Goal: Transaction & Acquisition: Purchase product/service

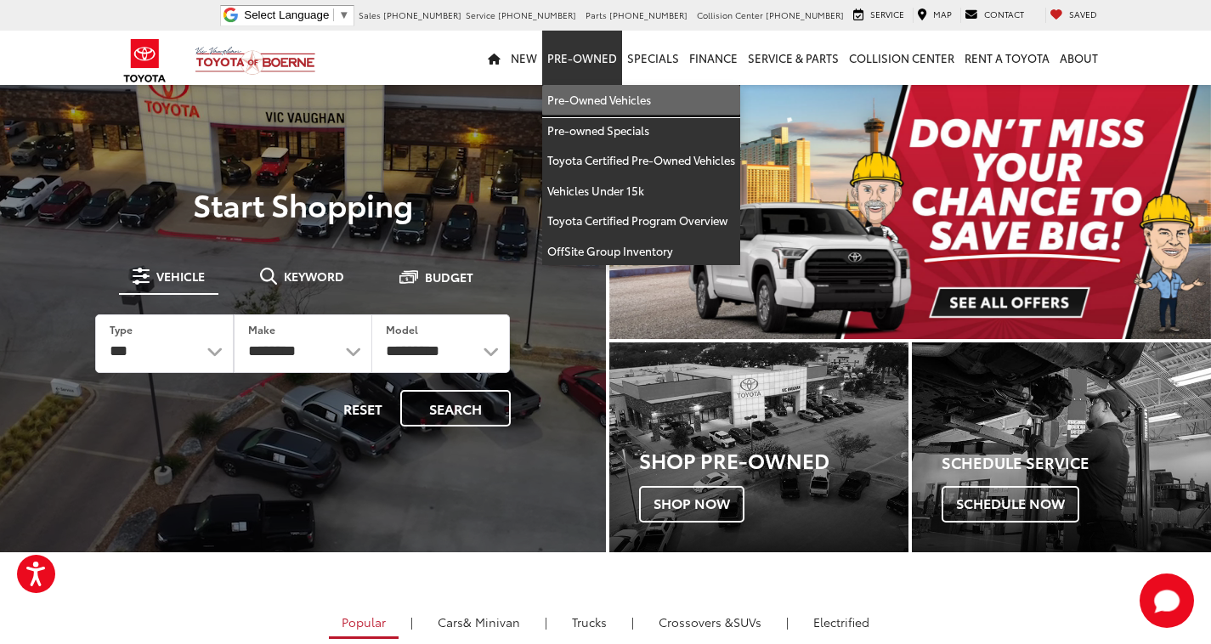
click at [600, 93] on link "Pre-Owned Vehicles" at bounding box center [641, 100] width 198 height 31
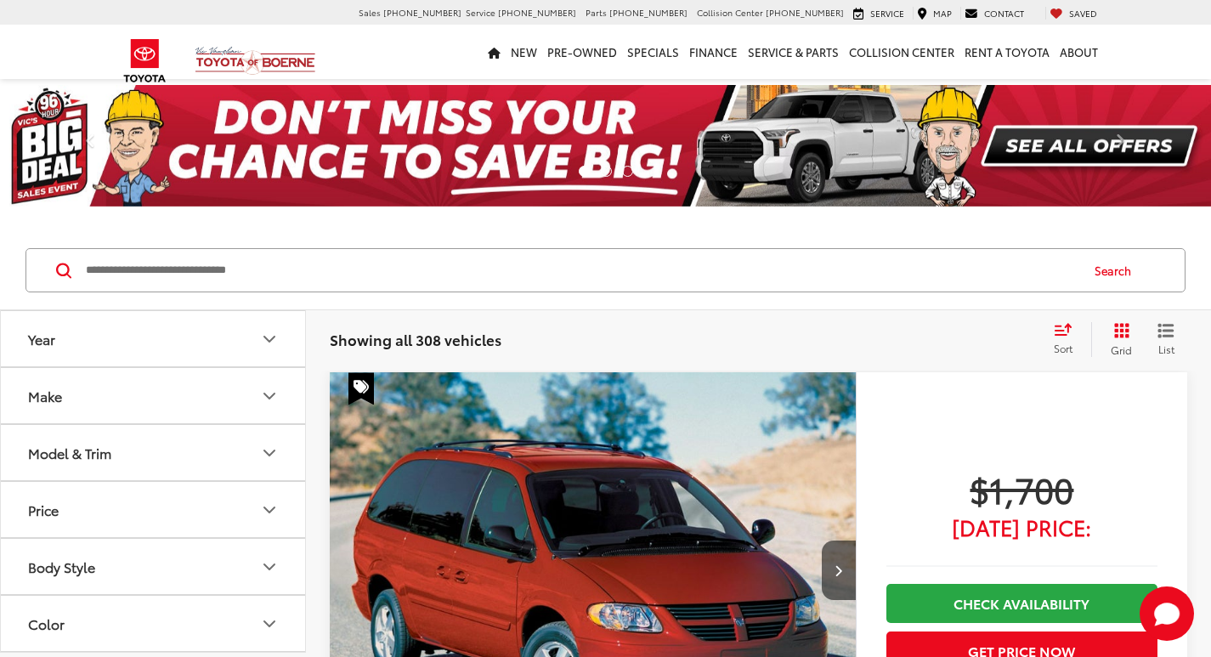
click at [528, 262] on input "Search by Make, Model, or Keyword" at bounding box center [581, 270] width 994 height 41
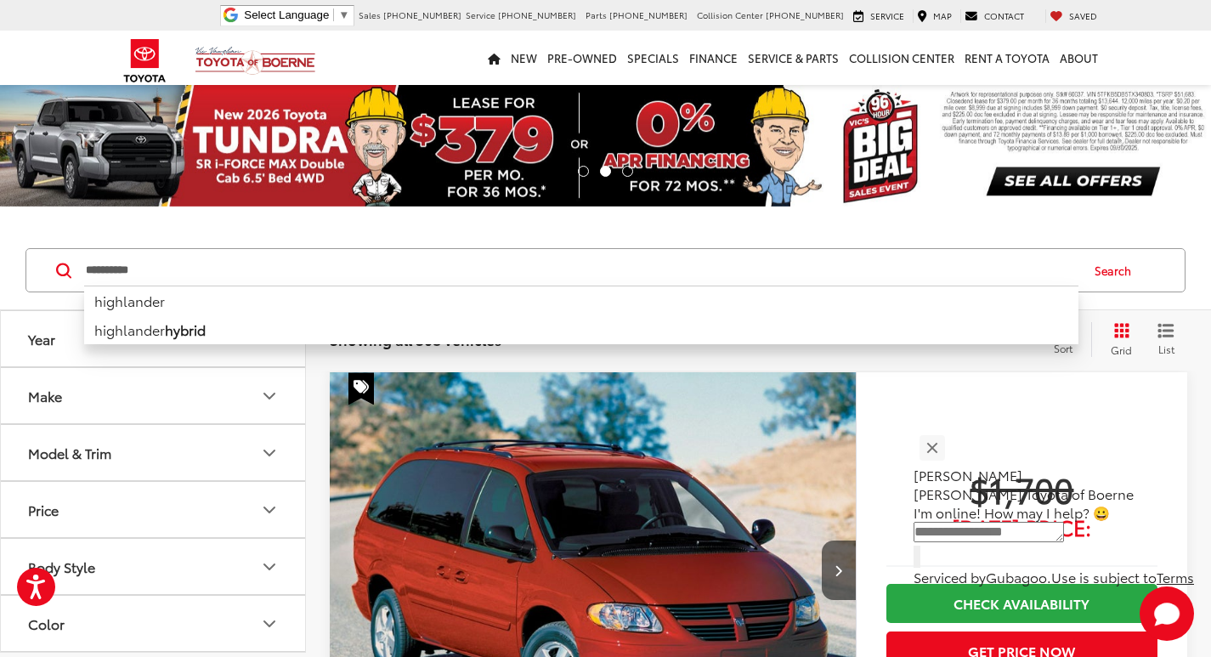
type input "**********"
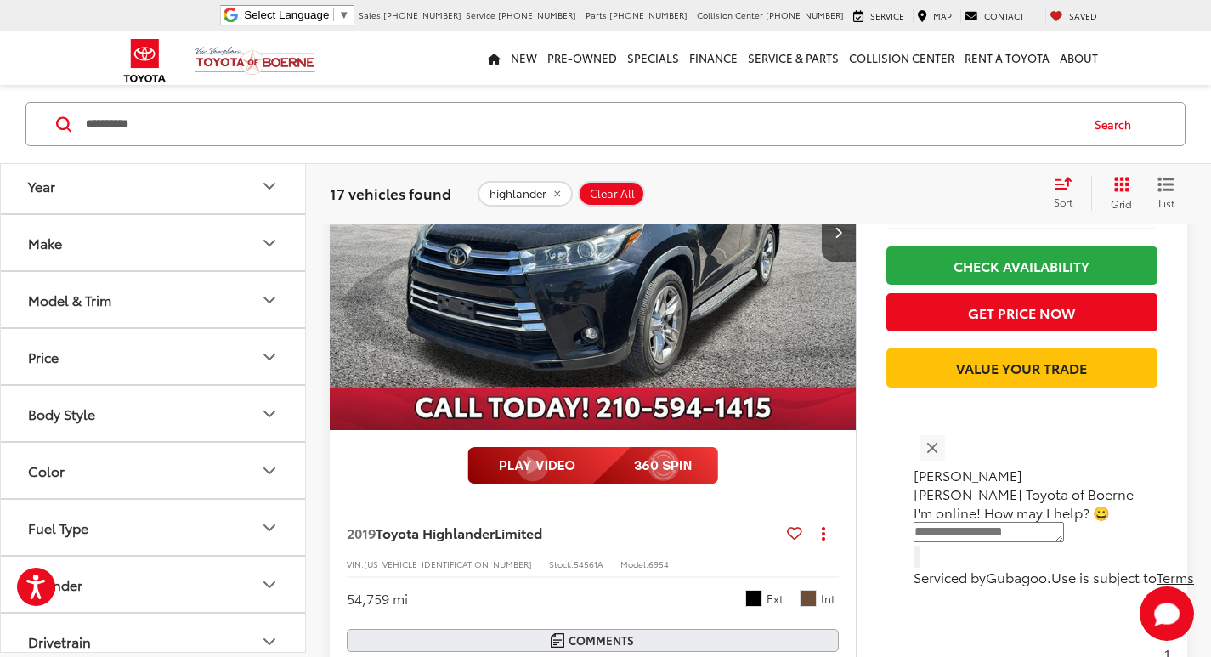
scroll to position [4675, 0]
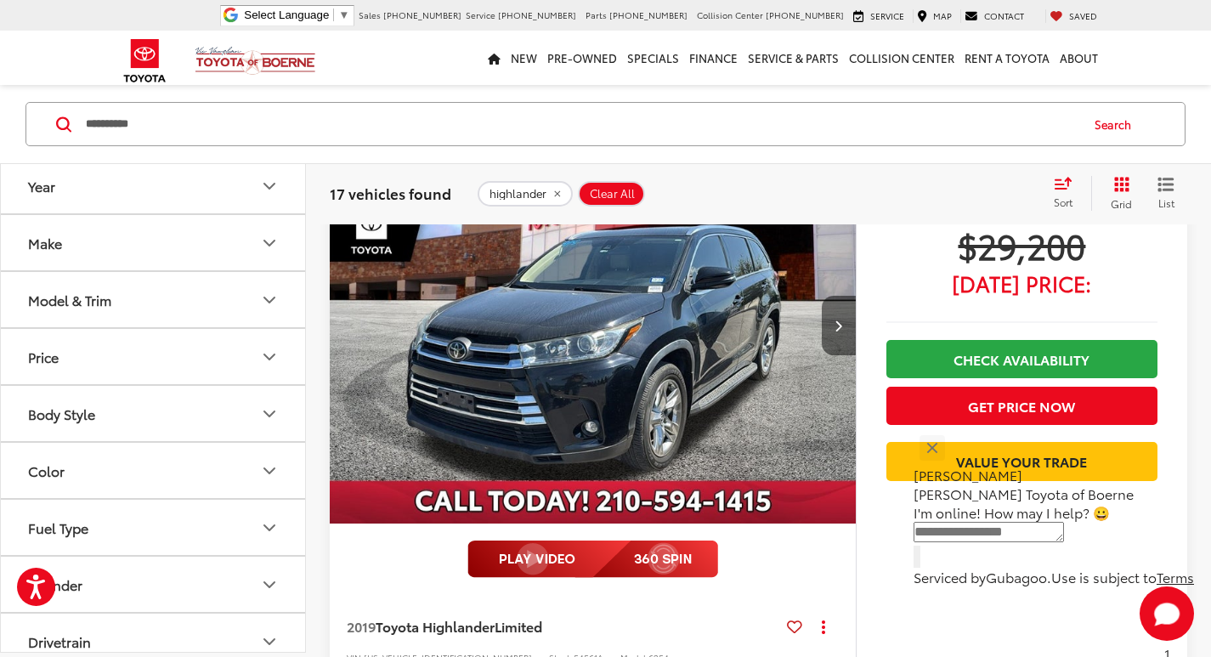
click at [841, 326] on icon "Next image" at bounding box center [839, 326] width 8 height 12
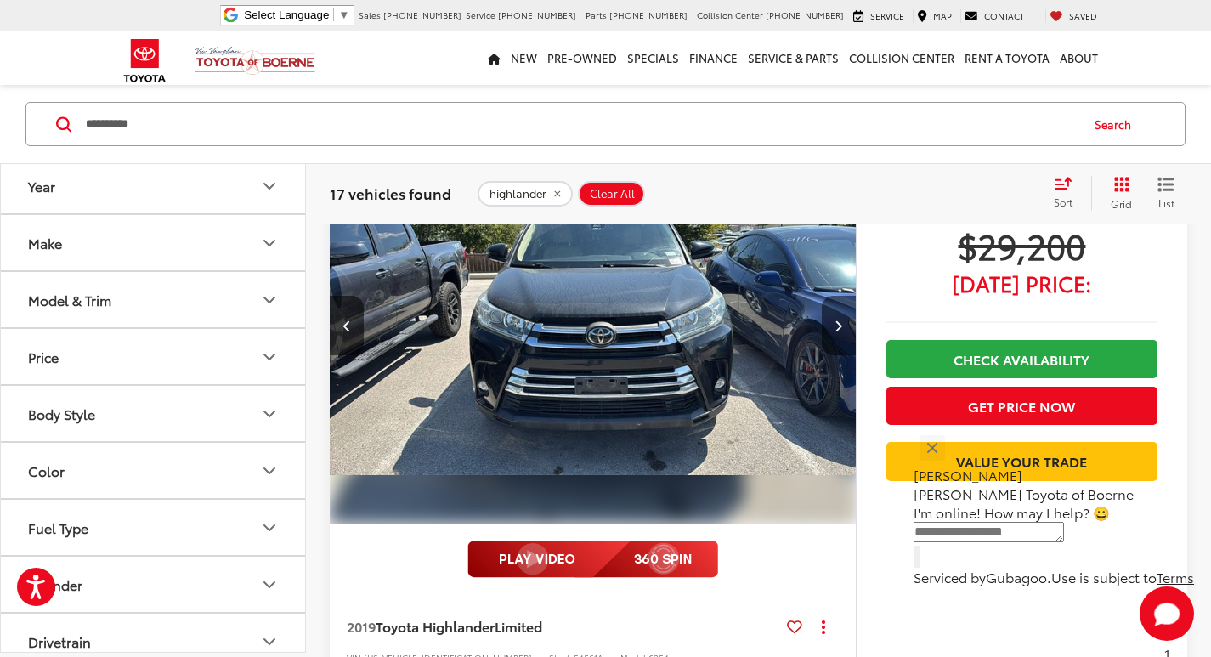
click at [841, 326] on icon "Next image" at bounding box center [839, 326] width 8 height 12
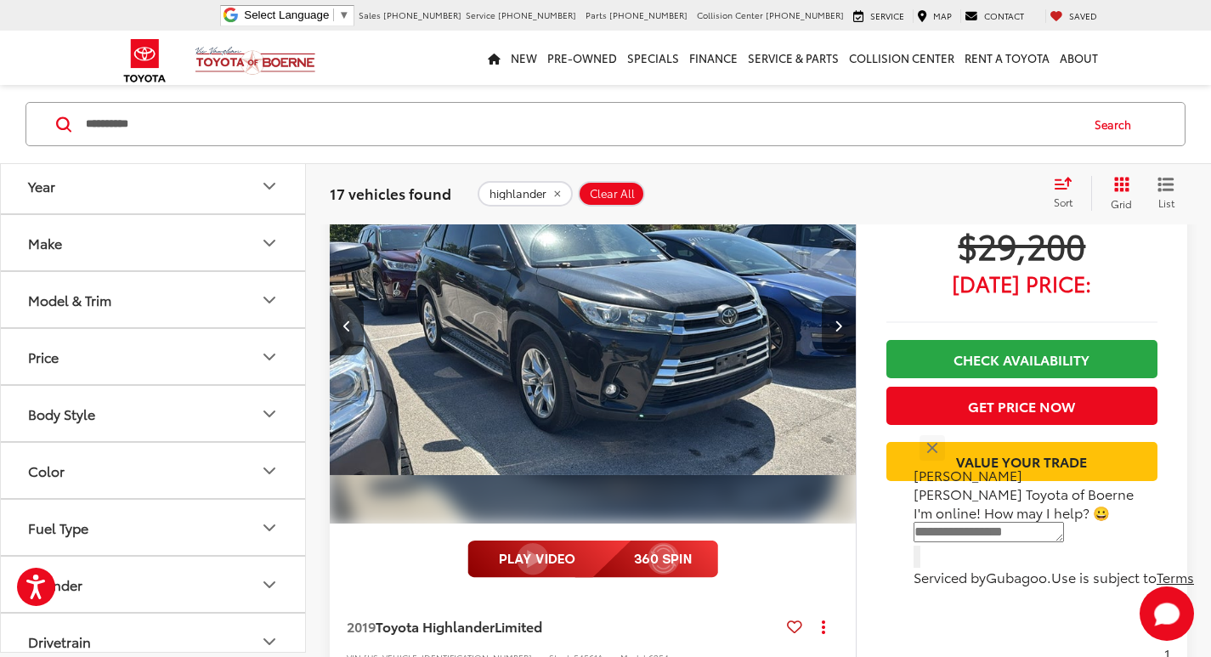
click at [841, 326] on icon "Next image" at bounding box center [839, 326] width 8 height 12
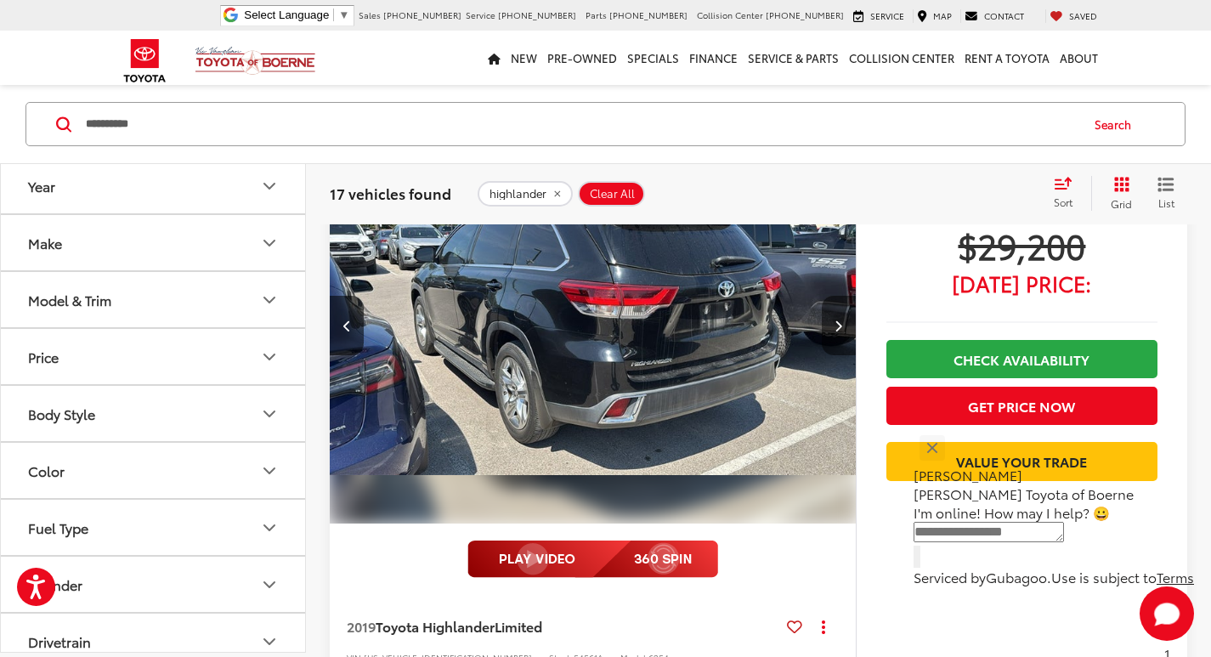
click at [841, 326] on icon "Next image" at bounding box center [839, 326] width 8 height 12
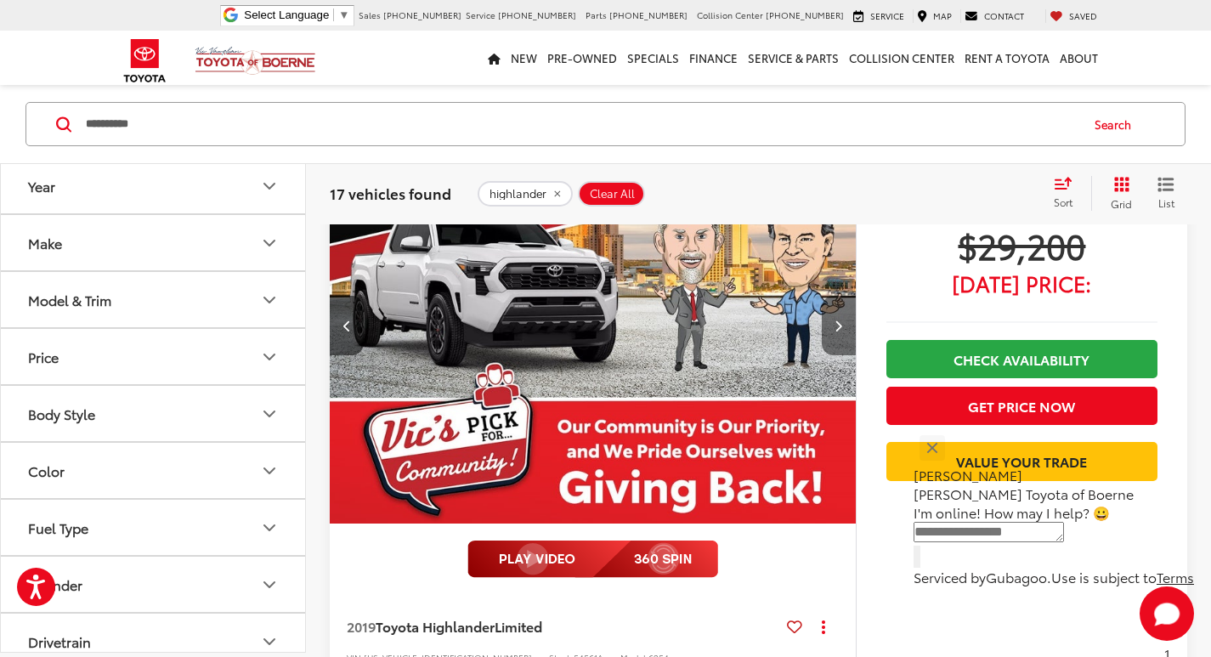
click at [841, 326] on icon "Next image" at bounding box center [839, 326] width 8 height 12
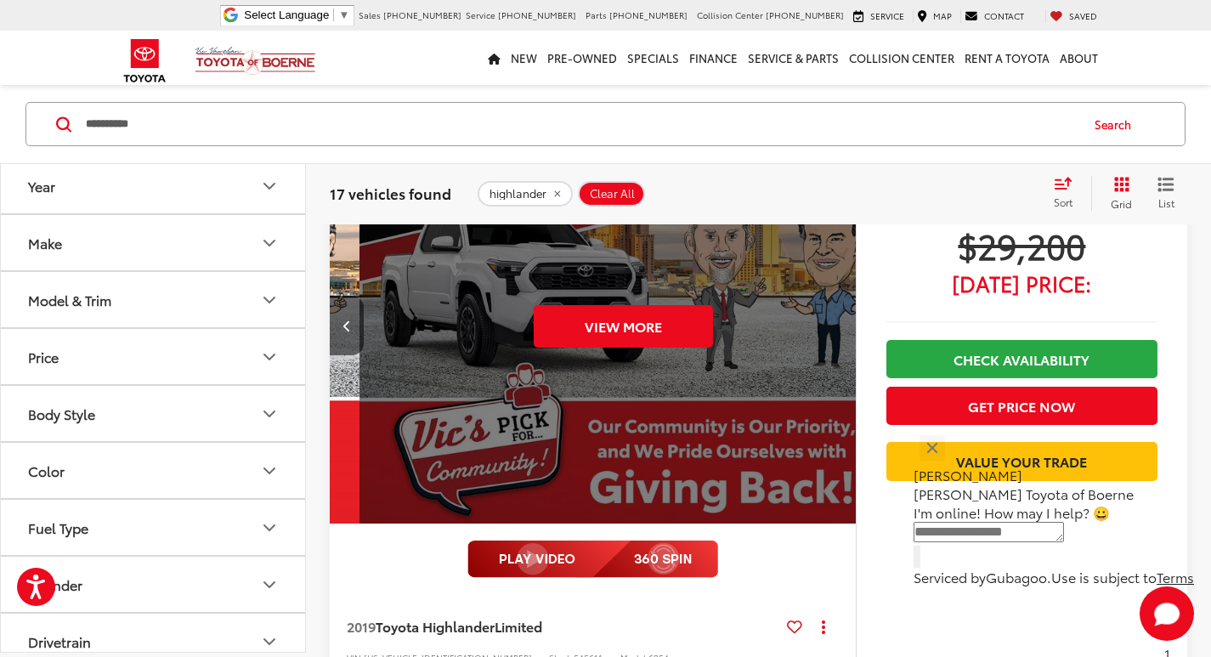
scroll to position [0, 2643]
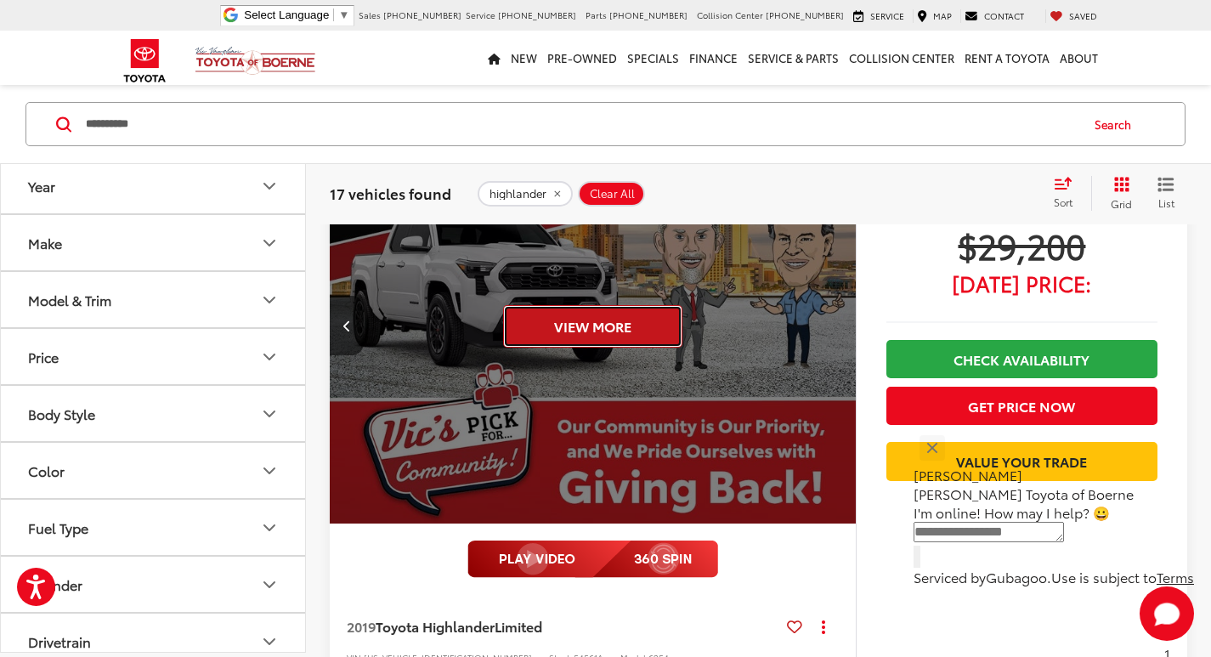
click at [660, 325] on button "View More" at bounding box center [592, 326] width 179 height 42
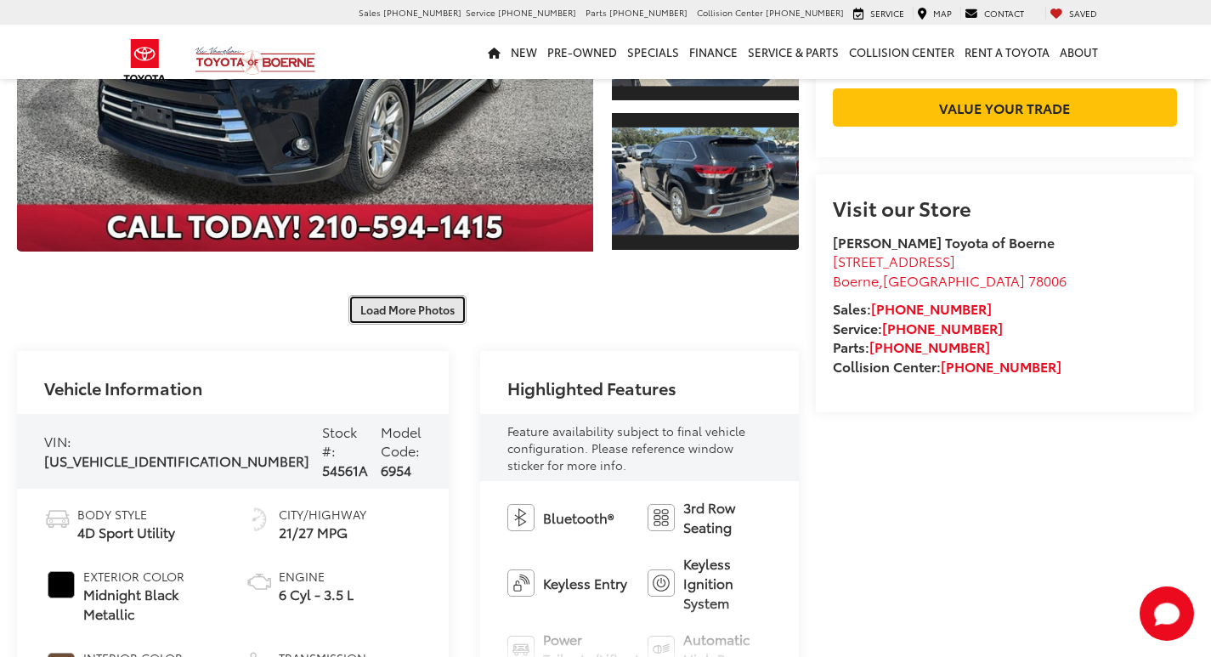
click at [430, 297] on button "Load More Photos" at bounding box center [407, 310] width 118 height 30
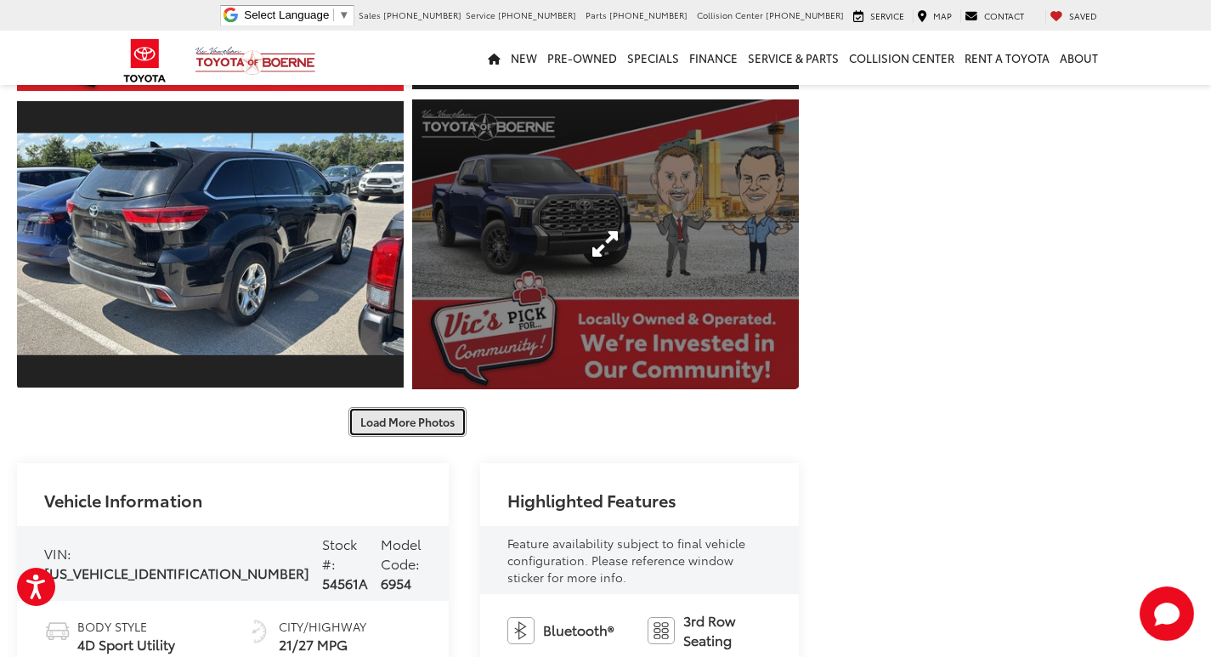
scroll to position [884, 0]
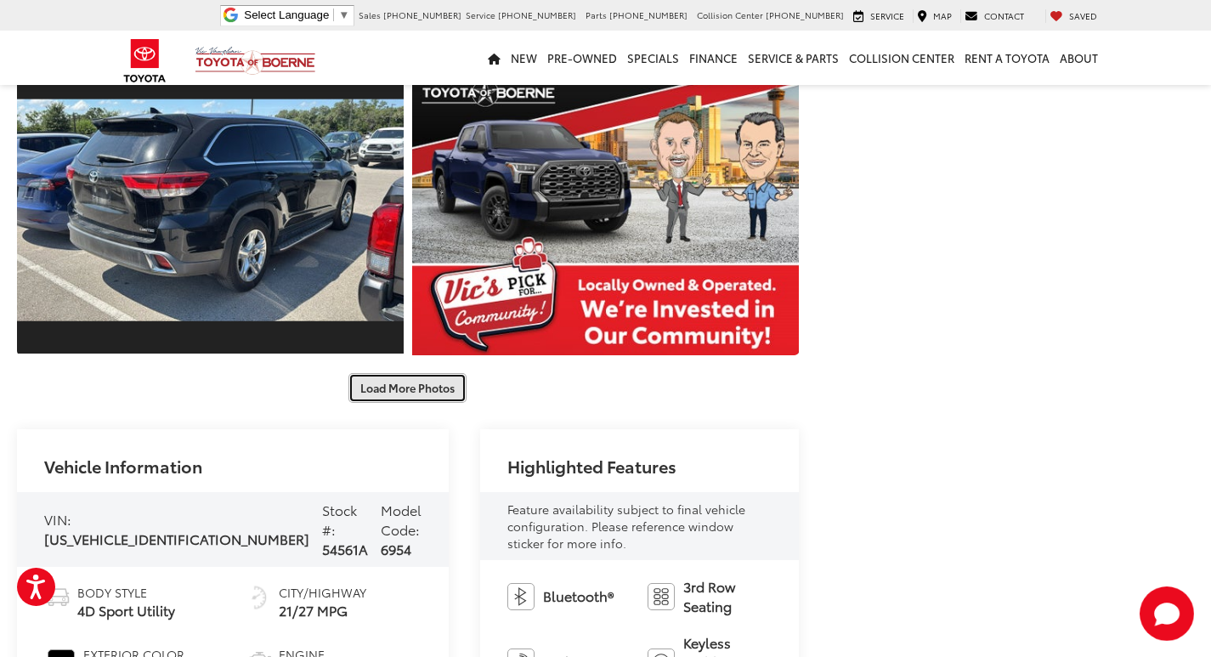
click at [422, 373] on button "Load More Photos" at bounding box center [407, 388] width 118 height 30
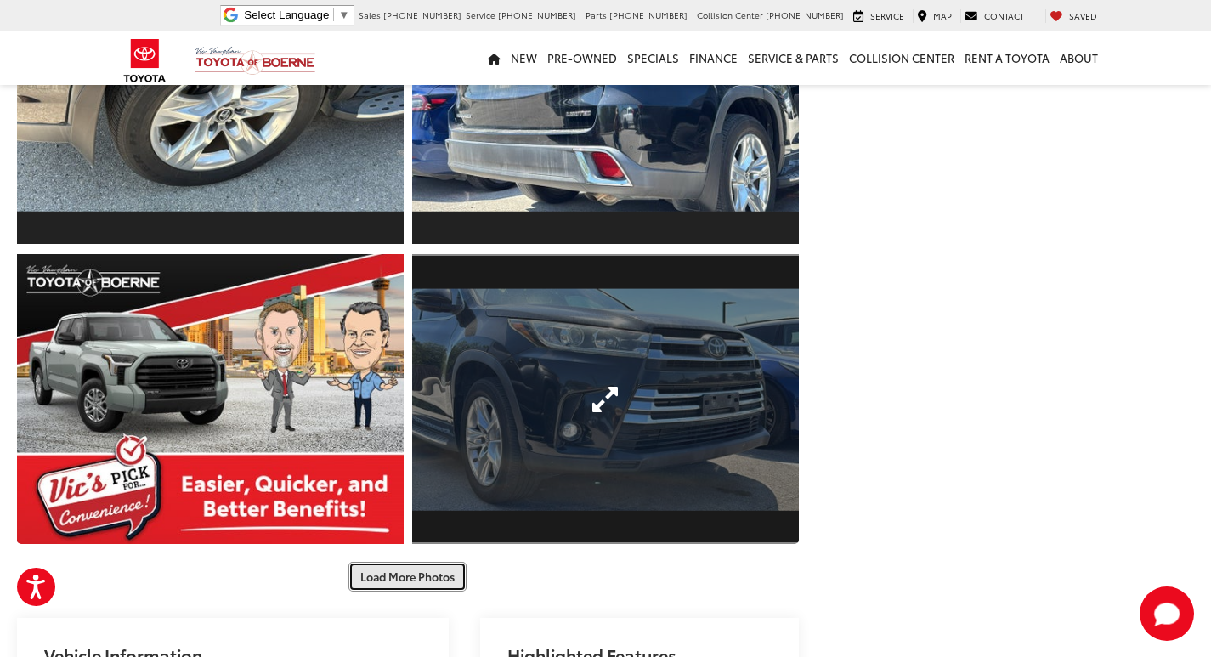
scroll to position [0, 0]
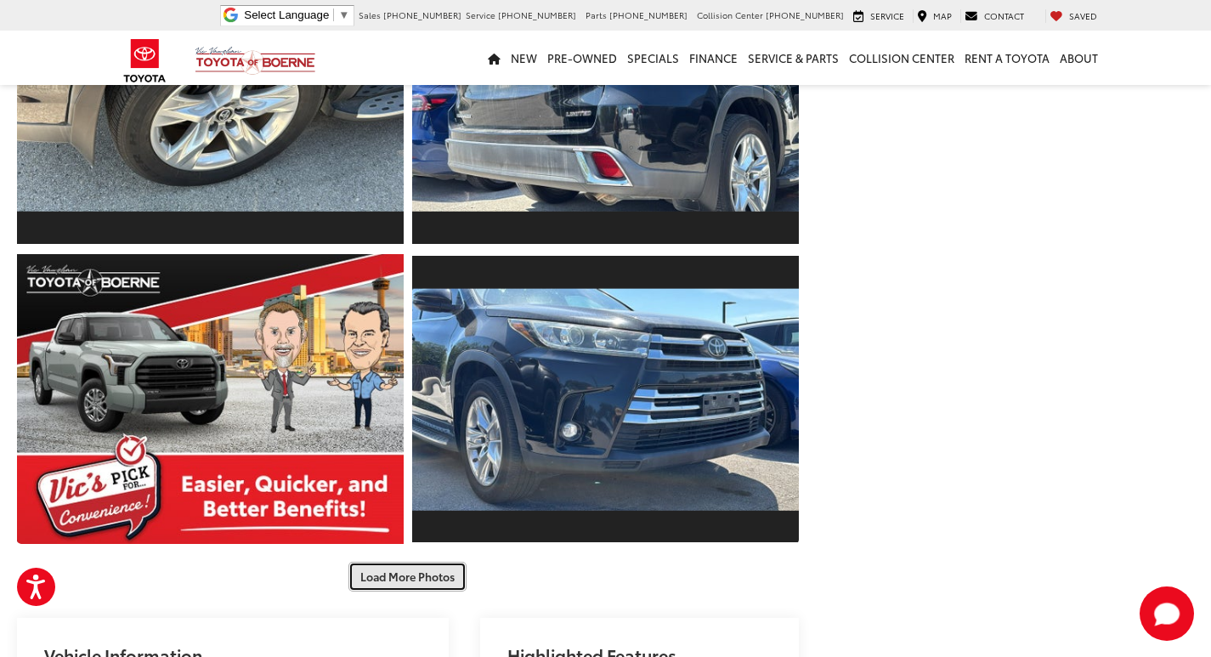
click at [441, 562] on button "Load More Photos" at bounding box center [407, 577] width 118 height 30
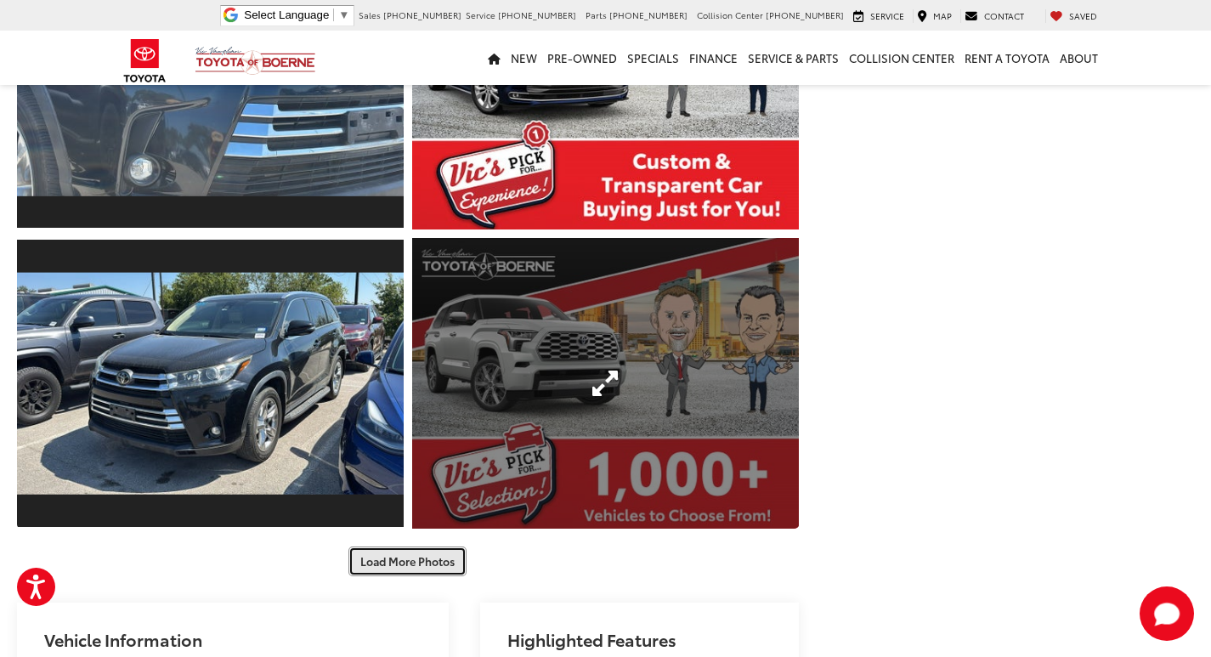
scroll to position [2057, 0]
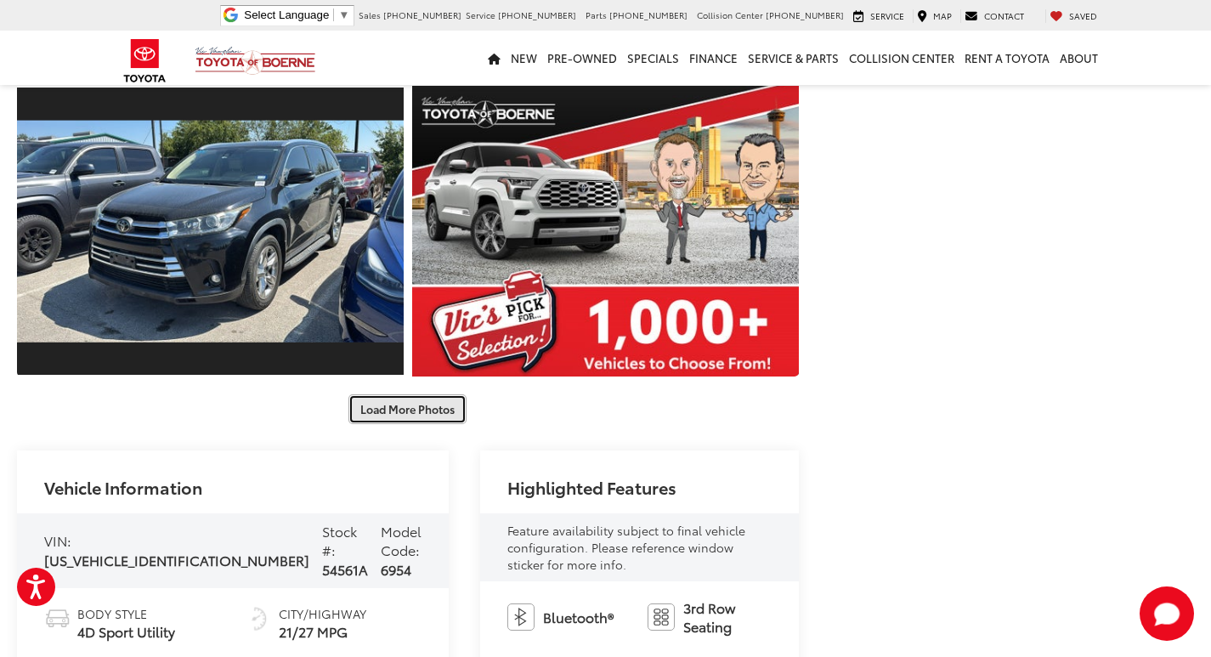
click at [417, 394] on button "Load More Photos" at bounding box center [407, 409] width 118 height 30
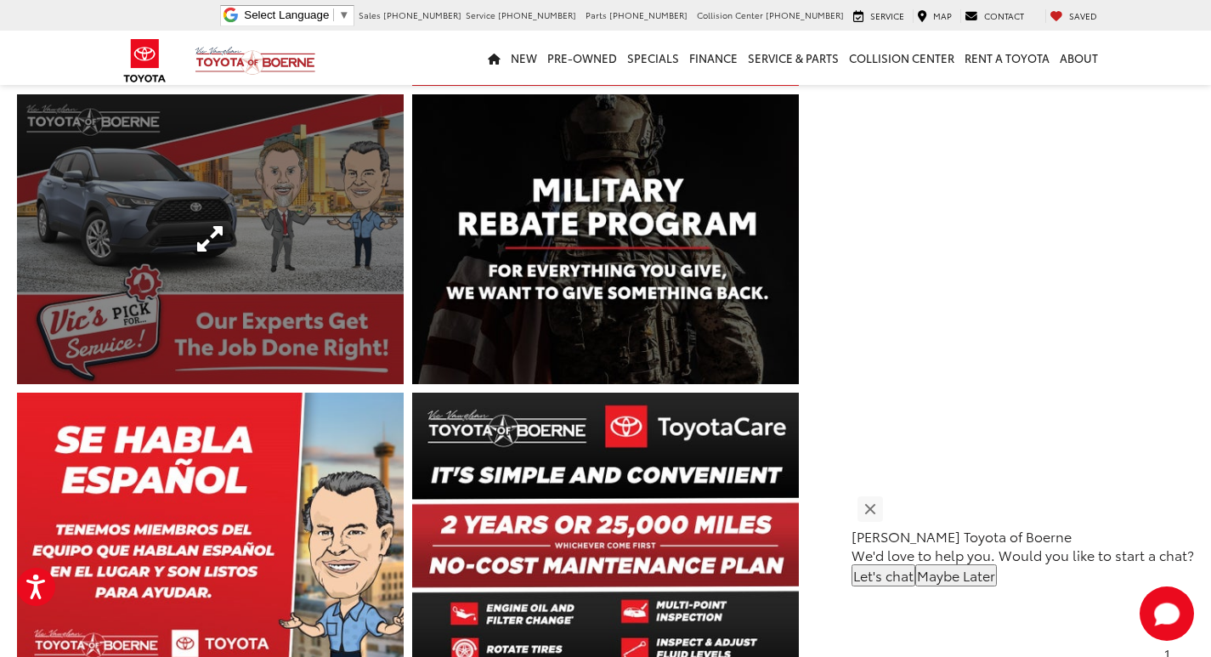
scroll to position [2312, 0]
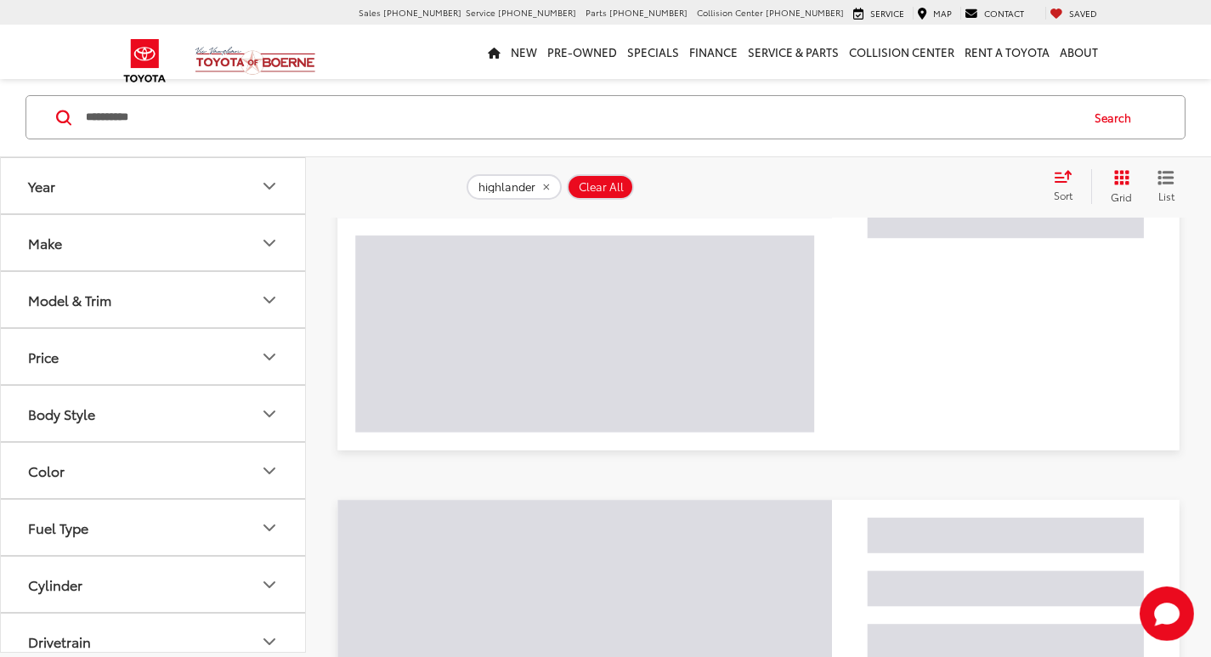
scroll to position [153, 0]
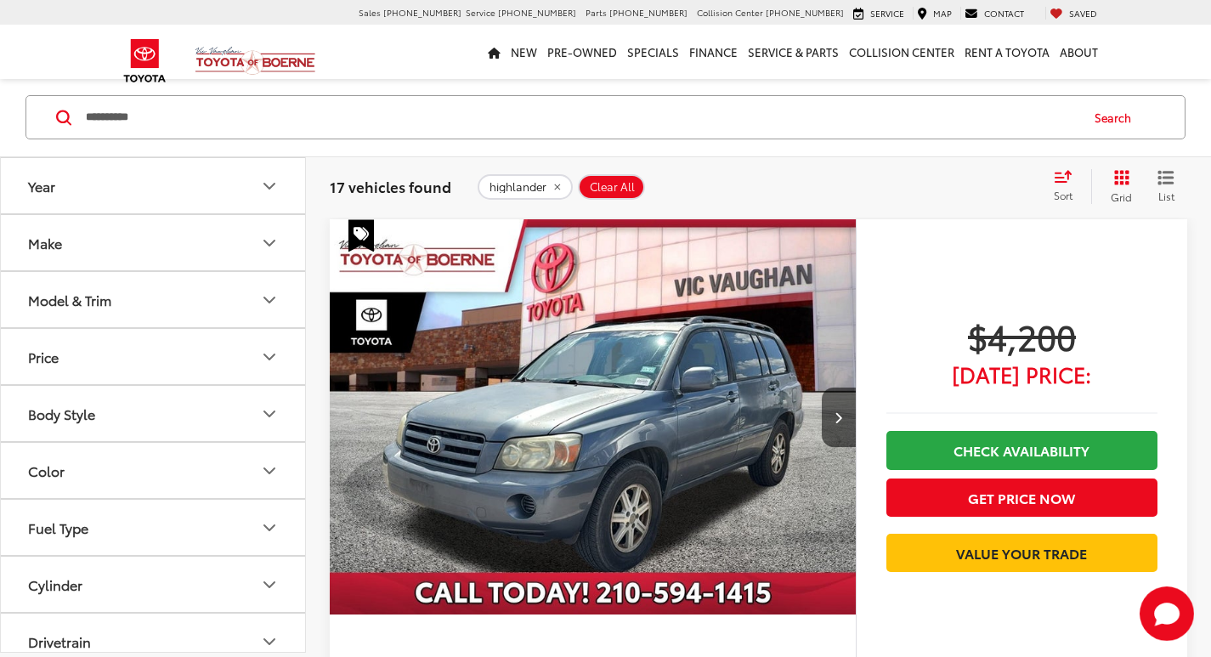
click at [626, 184] on span "Clear All" at bounding box center [612, 187] width 45 height 14
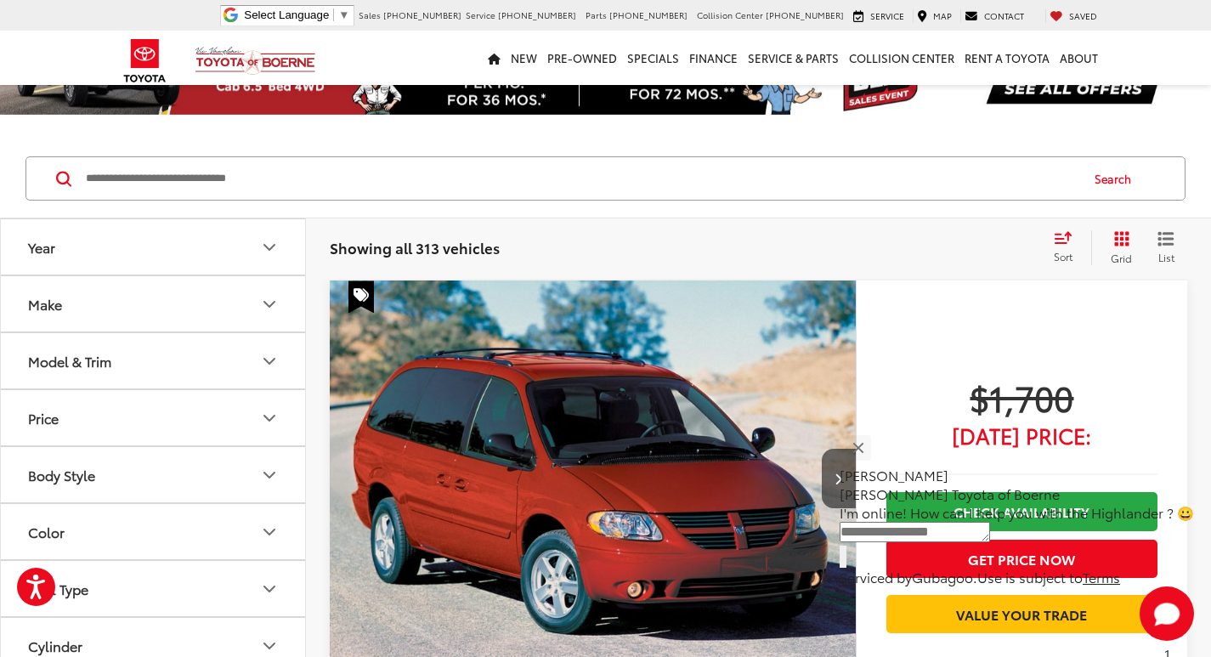
scroll to position [153, 0]
